Goal: Task Accomplishment & Management: Use online tool/utility

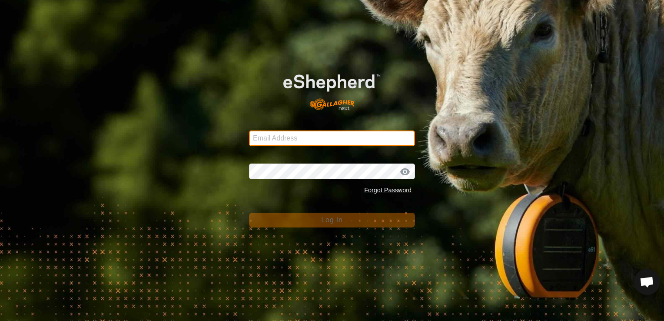
type input "[EMAIL_ADDRESS][DOMAIN_NAME]"
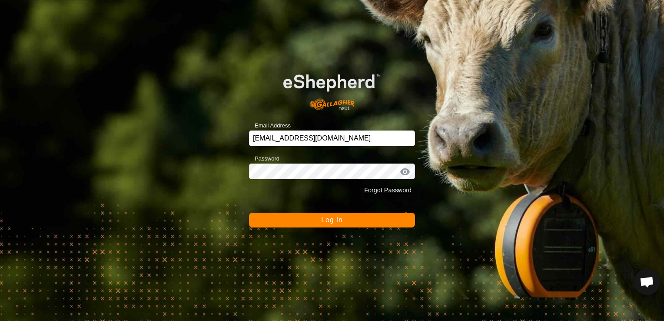
click at [315, 219] on button "Log In" at bounding box center [332, 219] width 166 height 15
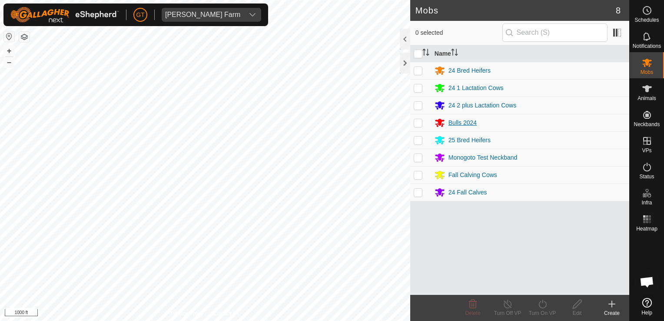
click at [453, 125] on div "Mobs 8 0 selected Name 24 Bred Heifers 24 1 Lactation Cows 24 2 plus Lactation …" at bounding box center [314, 160] width 629 height 321
click at [96, 0] on html "[PERSON_NAME] Farm Schedules Notifications Mobs Animals Neckbands VPs Status In…" at bounding box center [332, 160] width 664 height 321
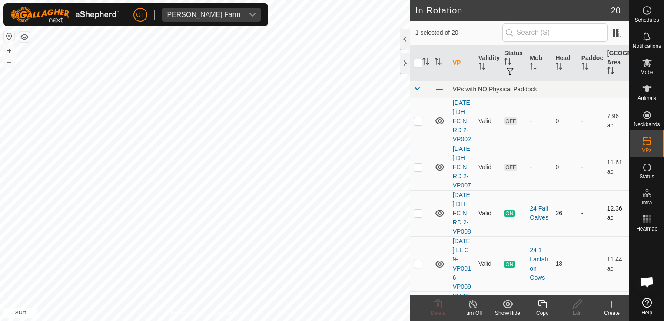
checkbox input "true"
checkbox input "false"
click at [437, 308] on icon at bounding box center [438, 303] width 8 height 9
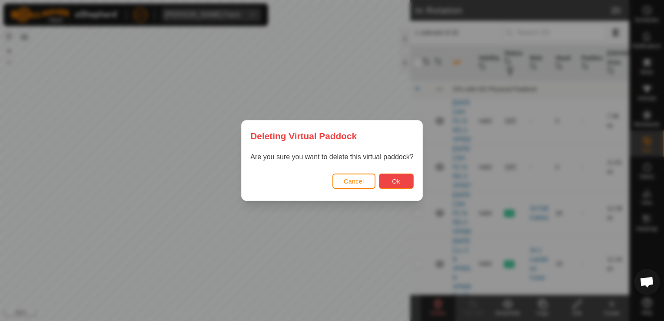
click at [393, 182] on span "Ok" at bounding box center [396, 181] width 8 height 7
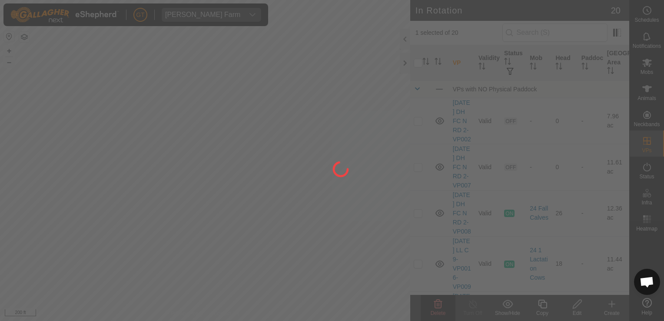
checkbox input "false"
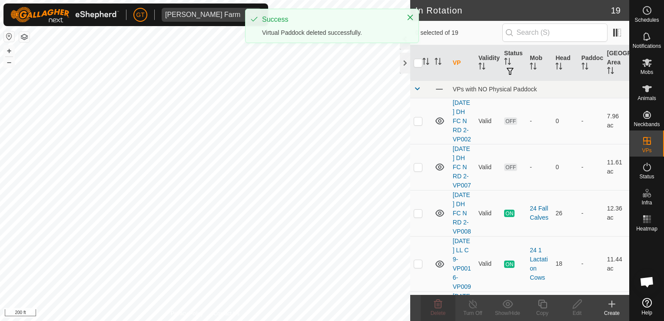
checkbox input "true"
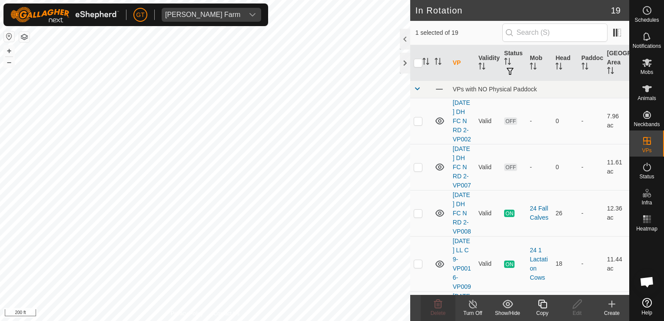
checkbox input "true"
checkbox input "false"
click at [436, 300] on icon at bounding box center [438, 303] width 8 height 9
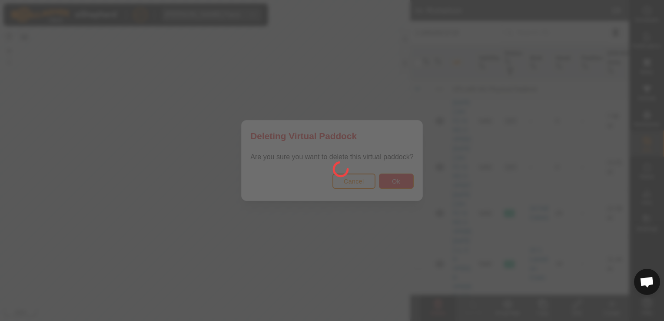
click at [384, 178] on button "Ok" at bounding box center [396, 180] width 35 height 15
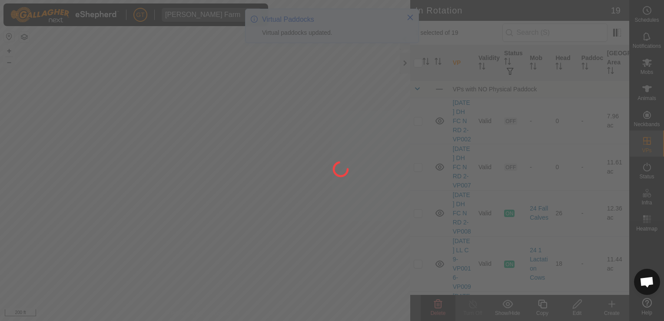
checkbox input "false"
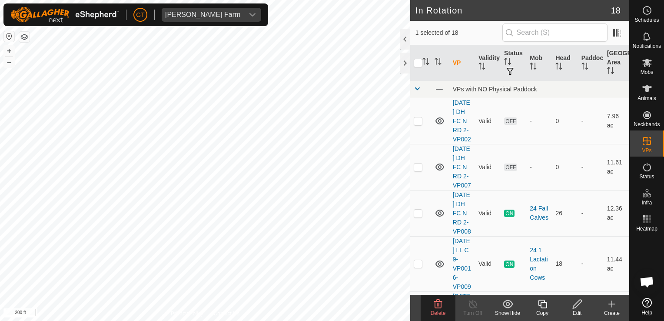
click at [439, 304] on icon at bounding box center [438, 303] width 10 height 10
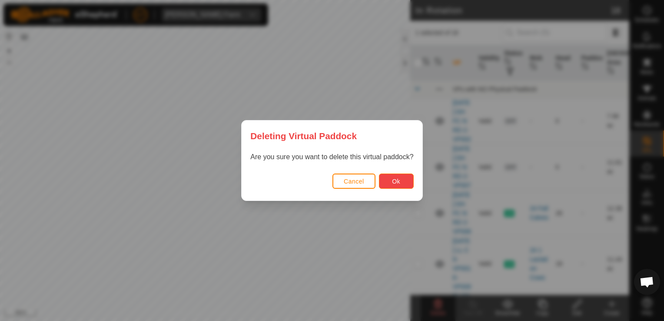
click at [399, 182] on span "Ok" at bounding box center [396, 181] width 8 height 7
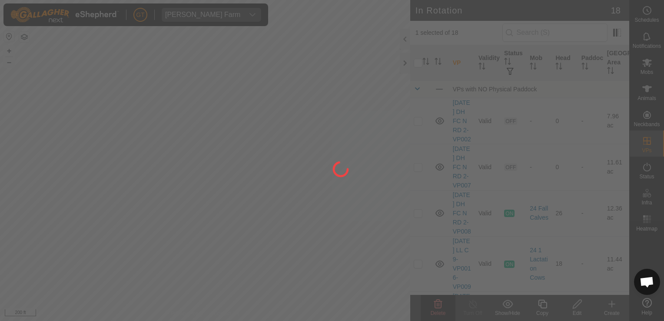
checkbox input "false"
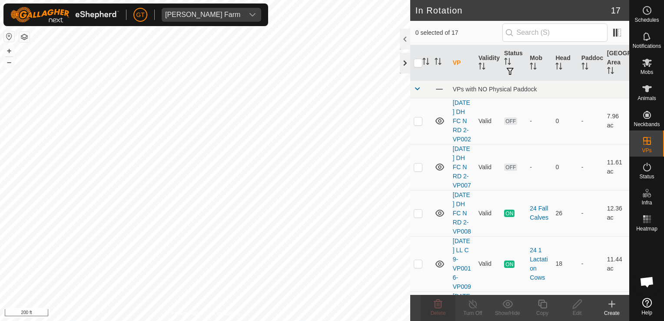
click at [404, 63] on div "In Rotation 17 0 selected of 17 VP Validity Status Mob Head Paddock Grazing Are…" at bounding box center [314, 160] width 629 height 321
click at [0, 109] on html "[PERSON_NAME] Farm Schedules Notifications Mobs Animals Neckbands VPs Status In…" at bounding box center [332, 160] width 664 height 321
checkbox input "true"
click at [649, 164] on icon at bounding box center [647, 167] width 10 height 10
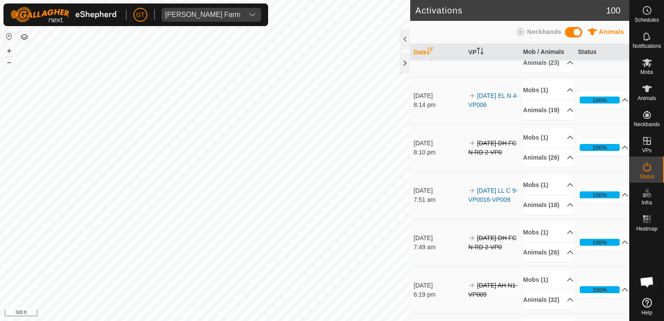
scroll to position [391, 0]
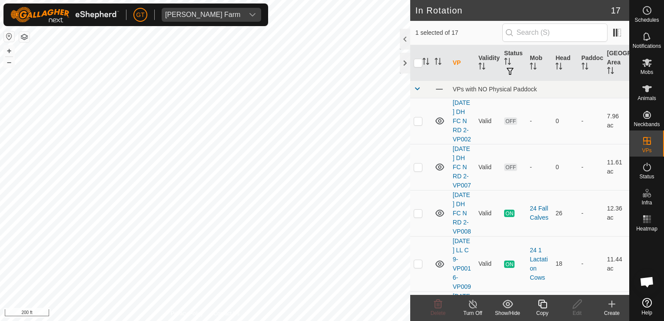
click at [543, 305] on icon at bounding box center [542, 303] width 11 height 10
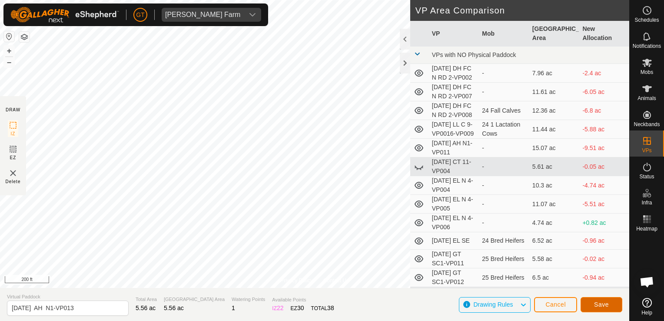
click at [602, 302] on span "Save" at bounding box center [601, 304] width 15 height 7
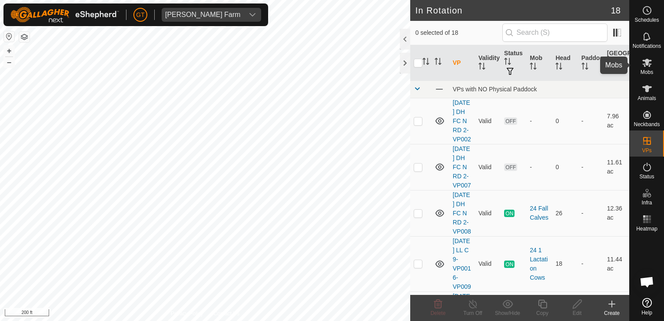
click at [648, 63] on icon at bounding box center [647, 63] width 10 height 8
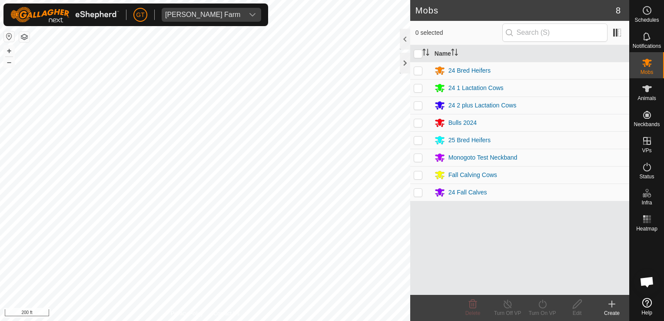
click at [421, 175] on p-checkbox at bounding box center [418, 174] width 9 height 7
checkbox input "true"
click at [544, 303] on icon at bounding box center [542, 303] width 11 height 10
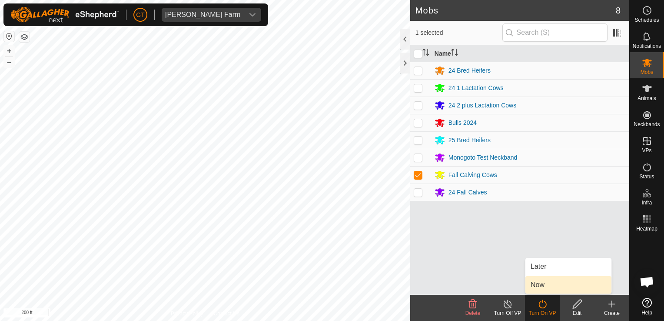
click at [536, 283] on link "Now" at bounding box center [568, 284] width 86 height 17
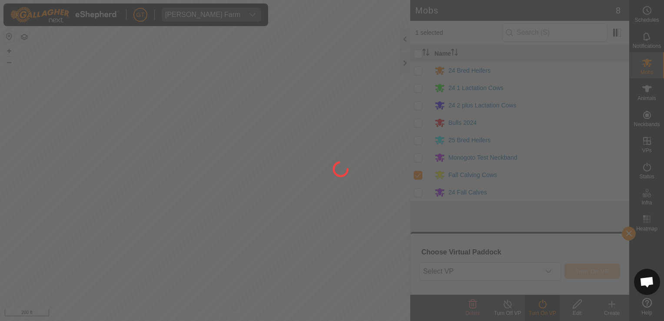
click at [549, 270] on div at bounding box center [332, 160] width 664 height 321
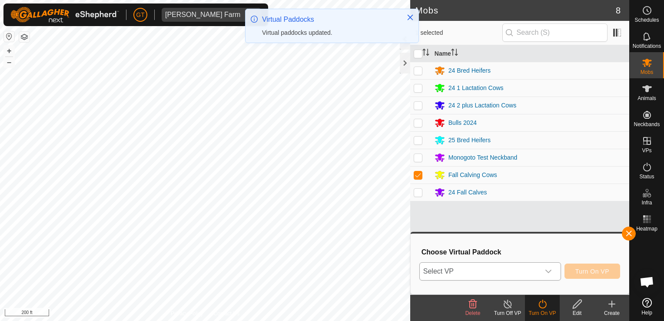
click at [552, 271] on icon "dropdown trigger" at bounding box center [548, 271] width 7 height 7
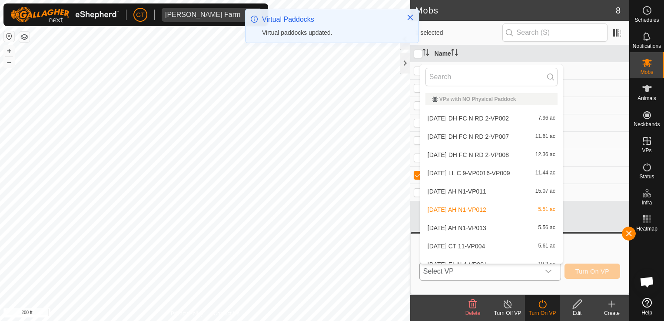
scroll to position [10, 0]
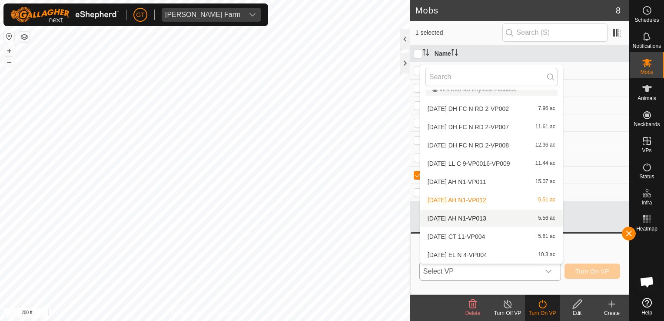
click at [481, 216] on li "[DATE] AH N1-VP013 5.56 ac" at bounding box center [491, 217] width 142 height 17
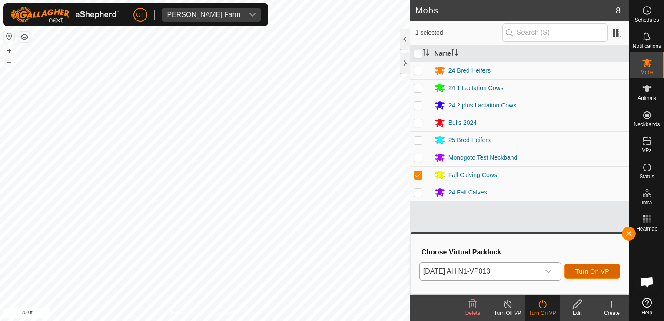
click at [583, 272] on span "Turn On VP" at bounding box center [592, 271] width 34 height 7
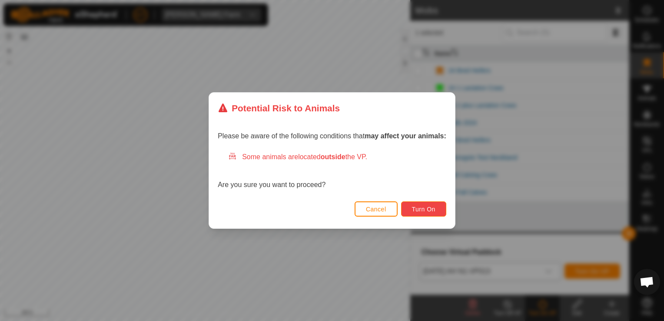
click at [433, 212] on button "Turn On" at bounding box center [423, 208] width 45 height 15
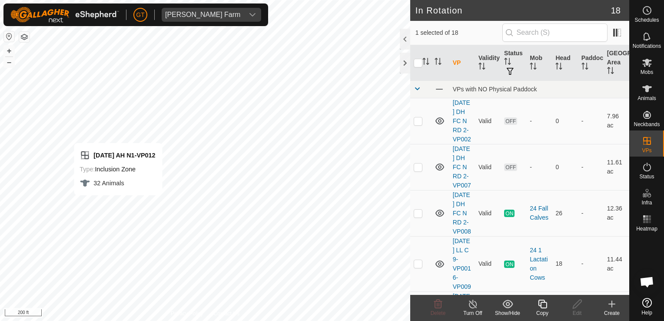
checkbox input "false"
checkbox input "true"
checkbox input "false"
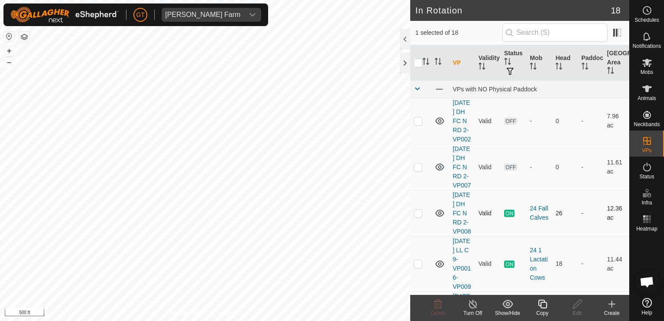
checkbox input "false"
checkbox input "true"
